Goal: Task Accomplishment & Management: Manage account settings

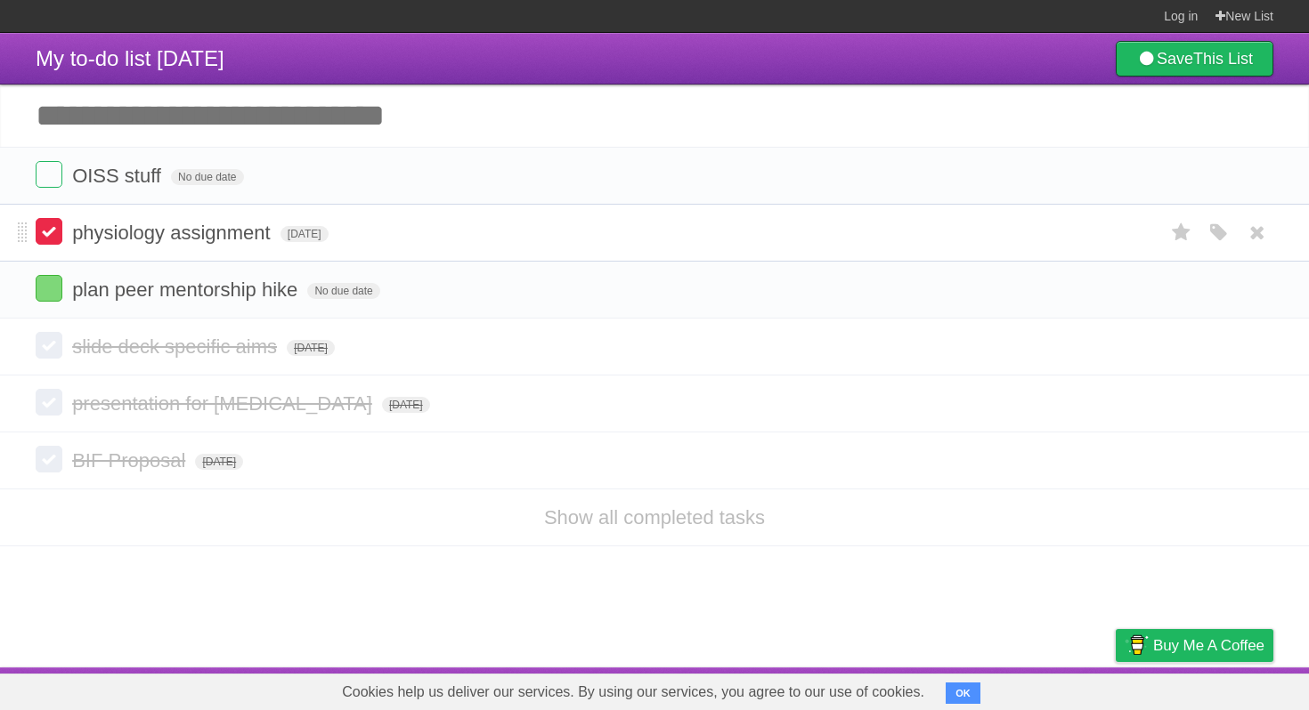
click at [50, 239] on label at bounding box center [49, 231] width 27 height 27
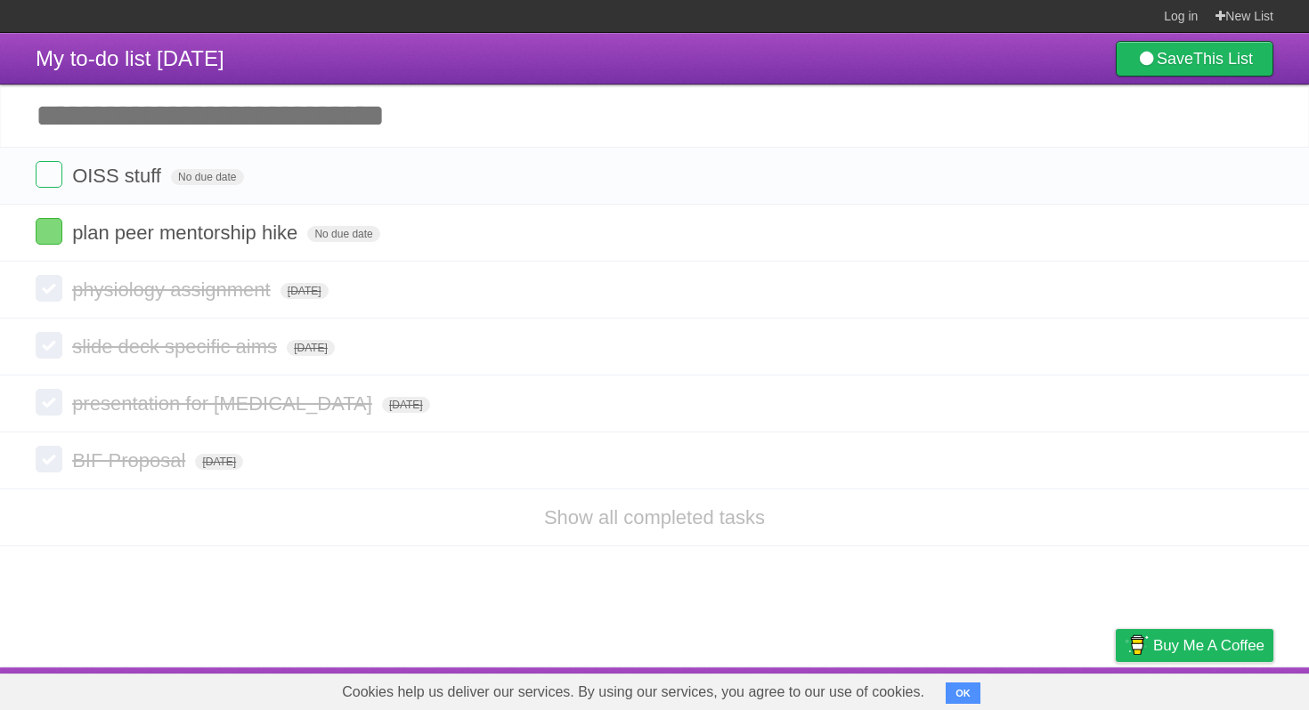
click at [251, 139] on input "Add another task" at bounding box center [654, 116] width 1309 height 62
type input "**********"
click input "*********" at bounding box center [0, 0] width 0 height 0
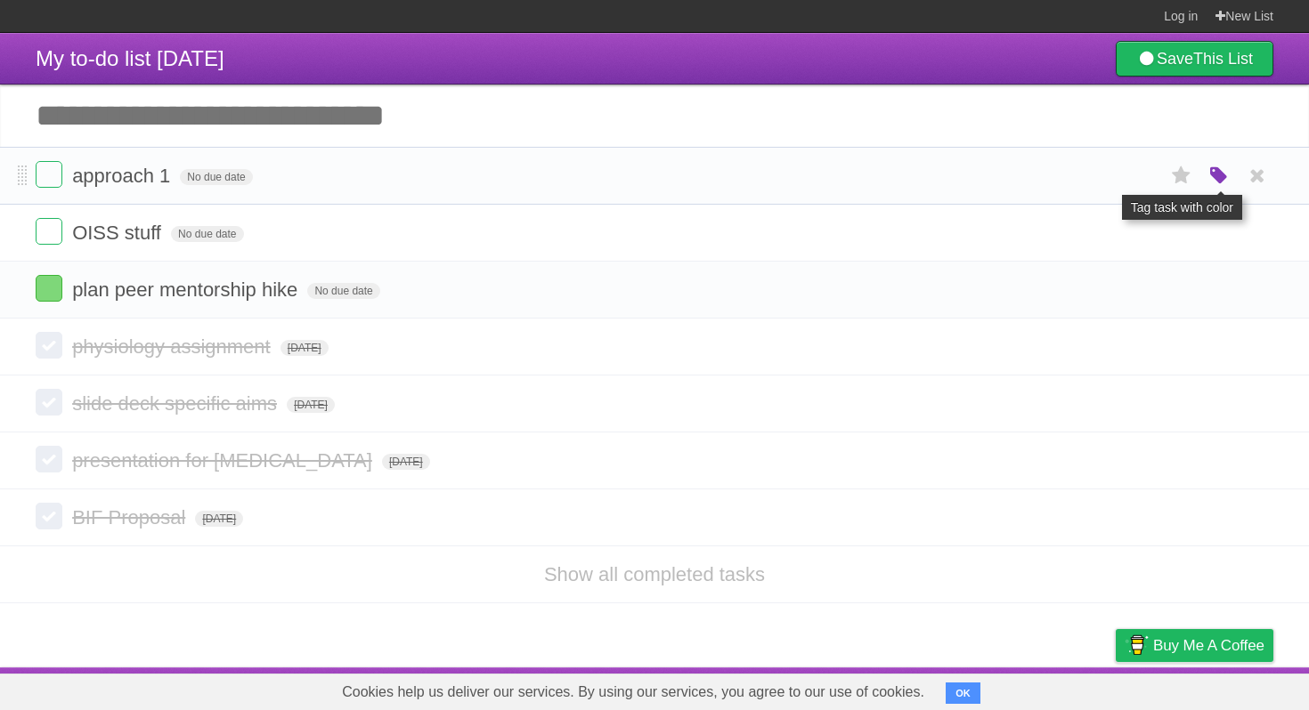
click at [660, 185] on icon "button" at bounding box center [1218, 176] width 25 height 23
click at [660, 184] on label "Orange" at bounding box center [1142, 176] width 20 height 20
click at [241, 185] on span "No due date" at bounding box center [216, 177] width 72 height 16
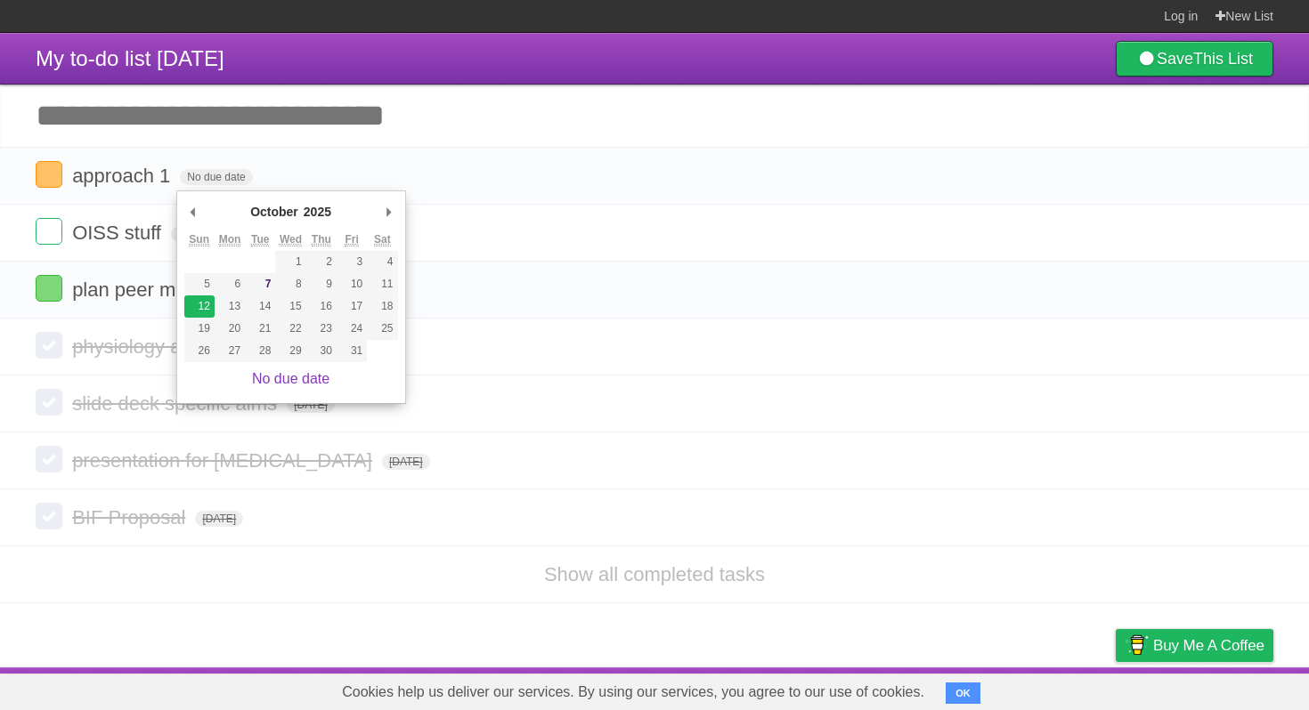
type span "[DATE]"
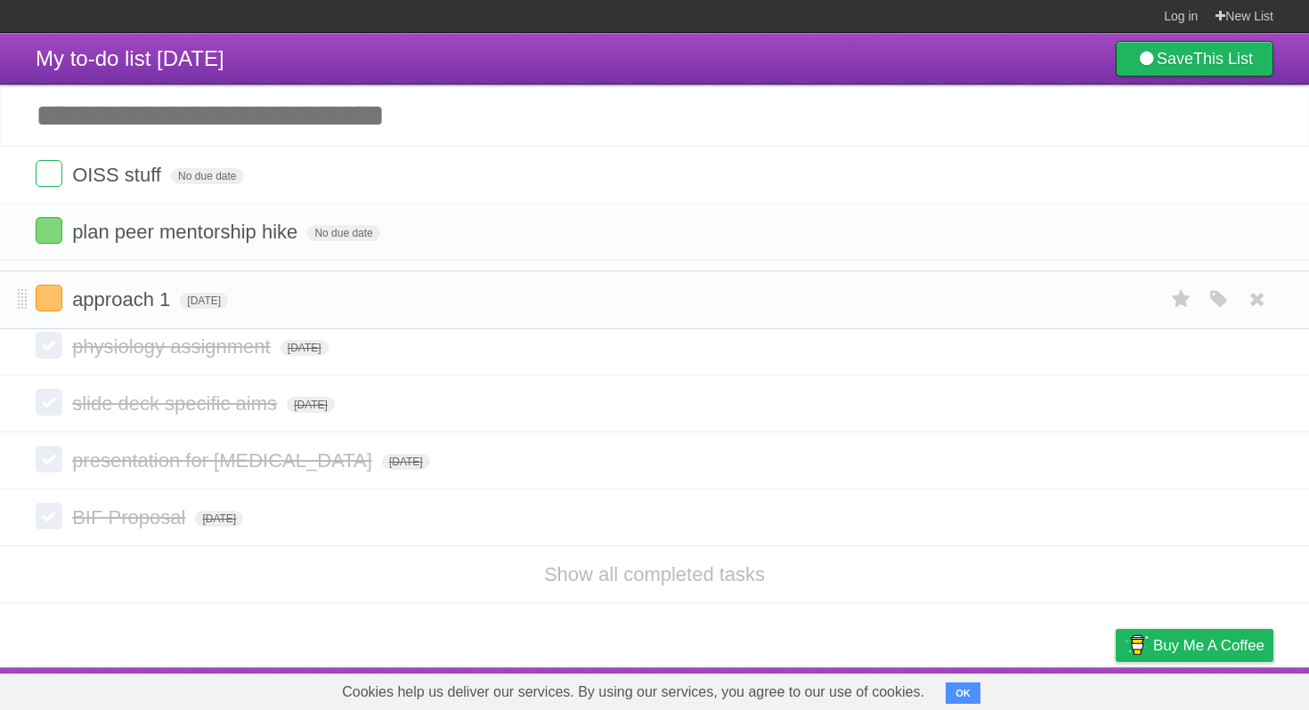
drag, startPoint x: 22, startPoint y: 182, endPoint x: 19, endPoint y: 301, distance: 119.4
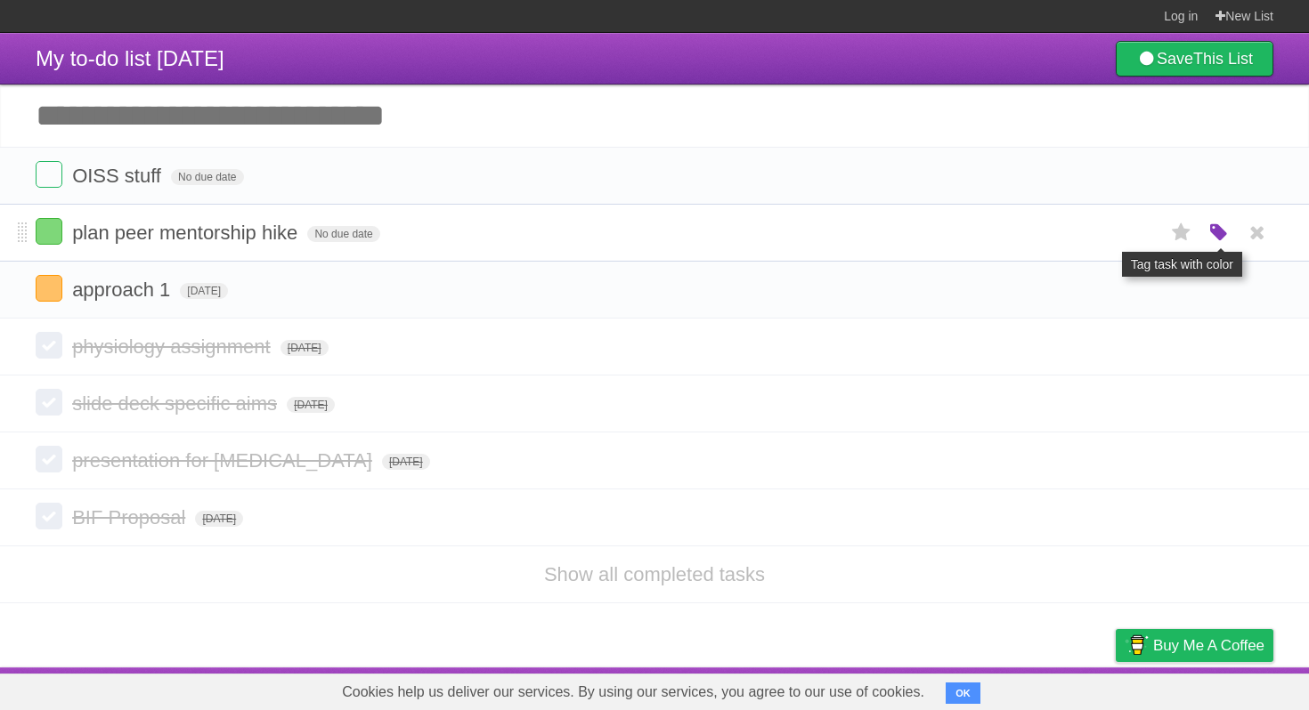
click at [660, 238] on icon "button" at bounding box center [1218, 233] width 25 height 23
click at [660, 241] on label "White" at bounding box center [1021, 233] width 20 height 20
